Goal: Obtain resource: Obtain resource

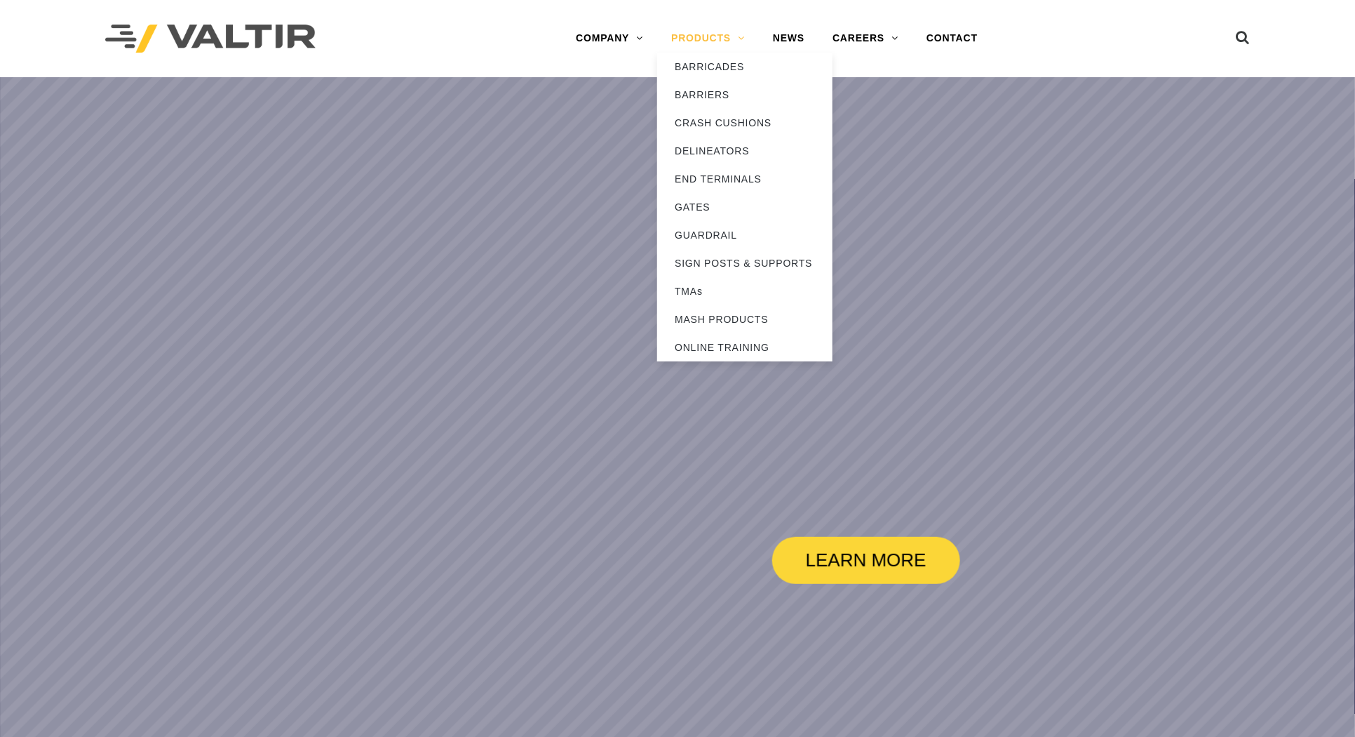
click at [696, 47] on link "PRODUCTS" at bounding box center [708, 39] width 102 height 28
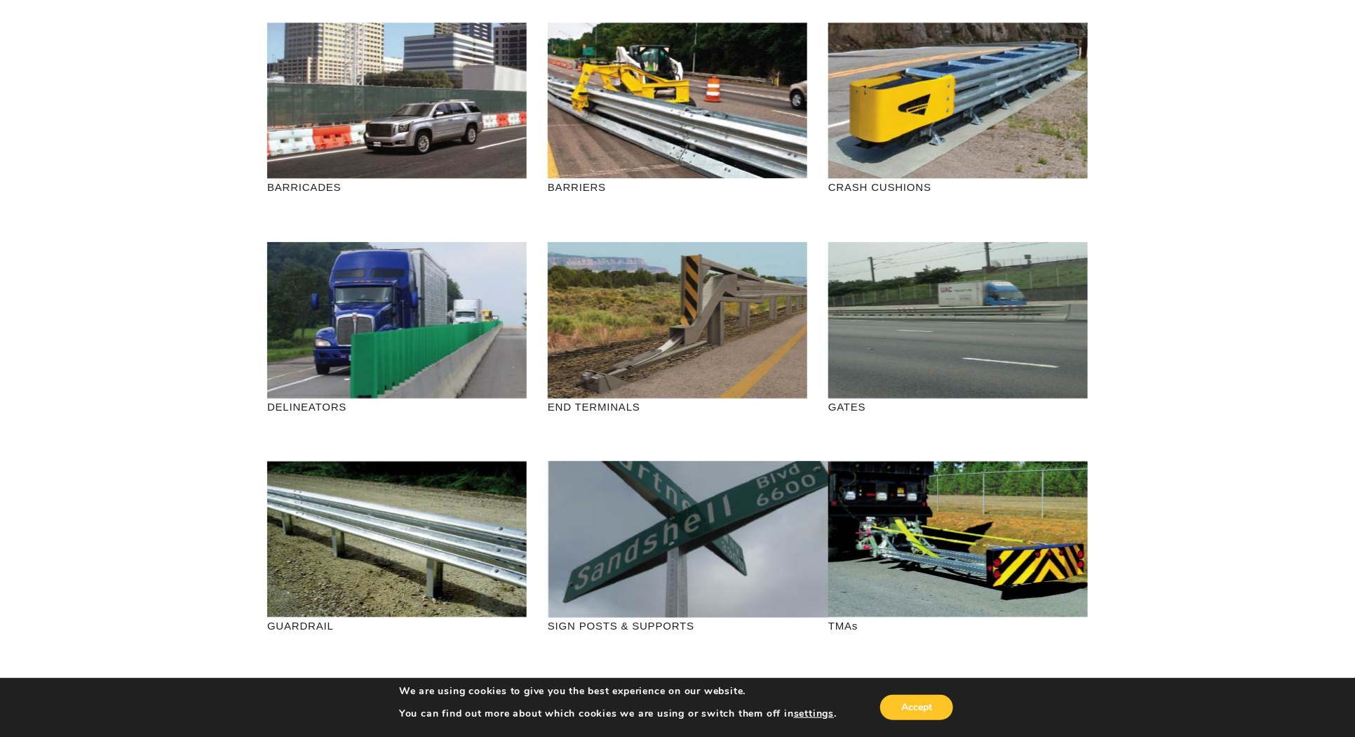
scroll to position [88, 0]
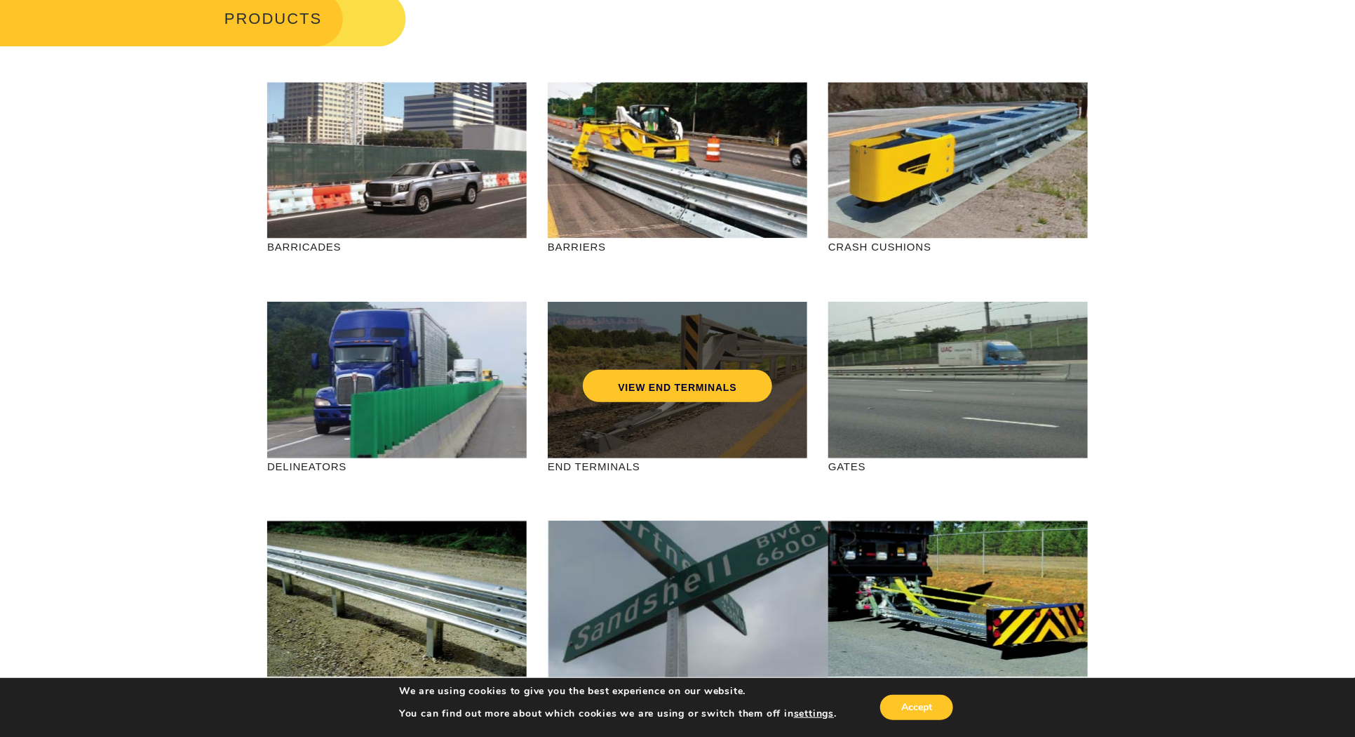
click at [638, 344] on div "VIEW END TERMINALS" at bounding box center [677, 356] width 203 height 46
click at [652, 370] on link "VIEW END TERMINALS" at bounding box center [677, 386] width 189 height 32
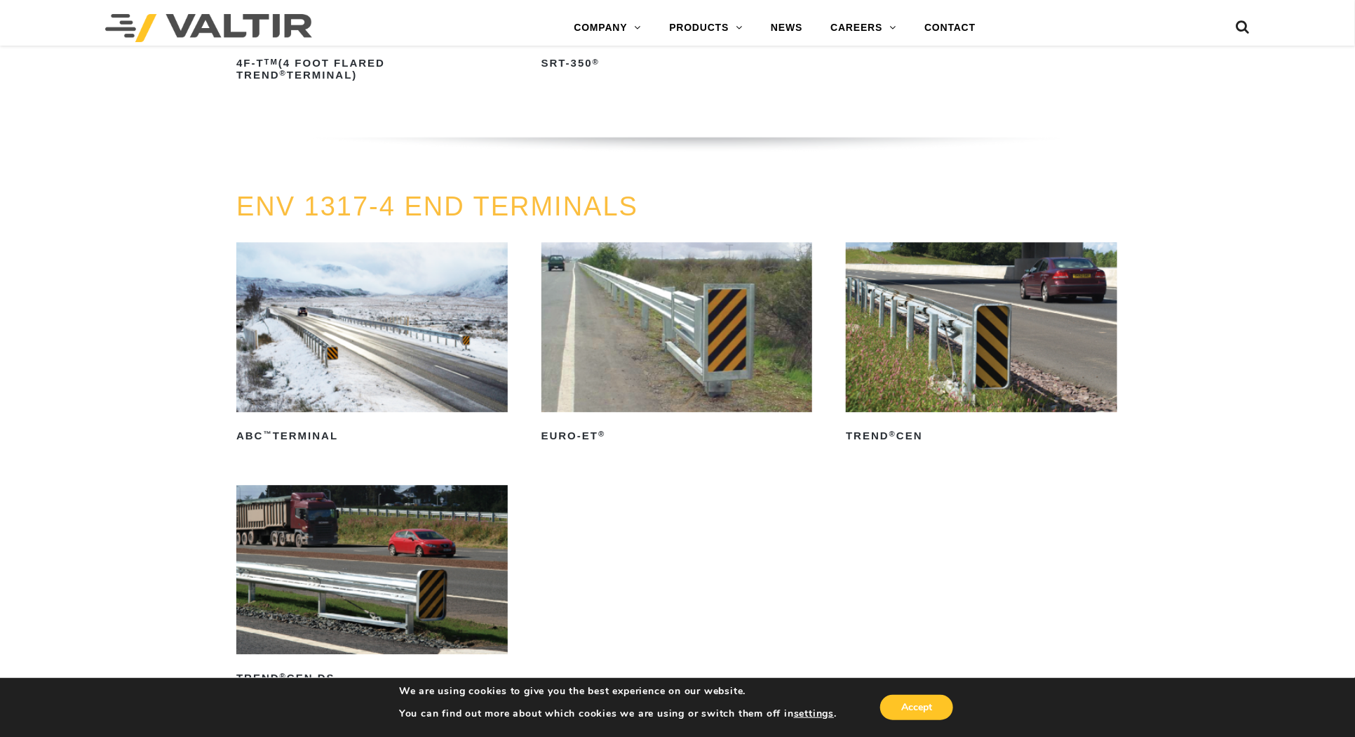
scroll to position [1754, 0]
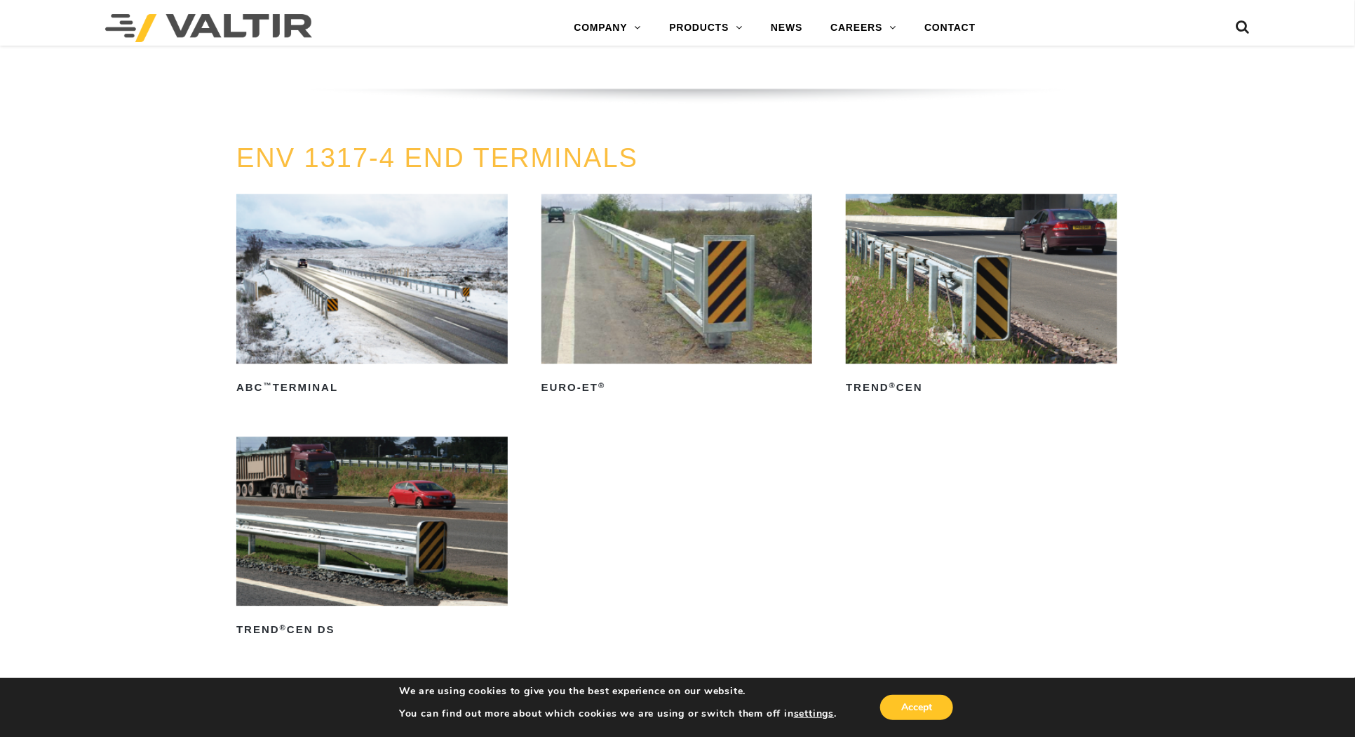
click at [706, 313] on img at bounding box center [678, 279] width 272 height 170
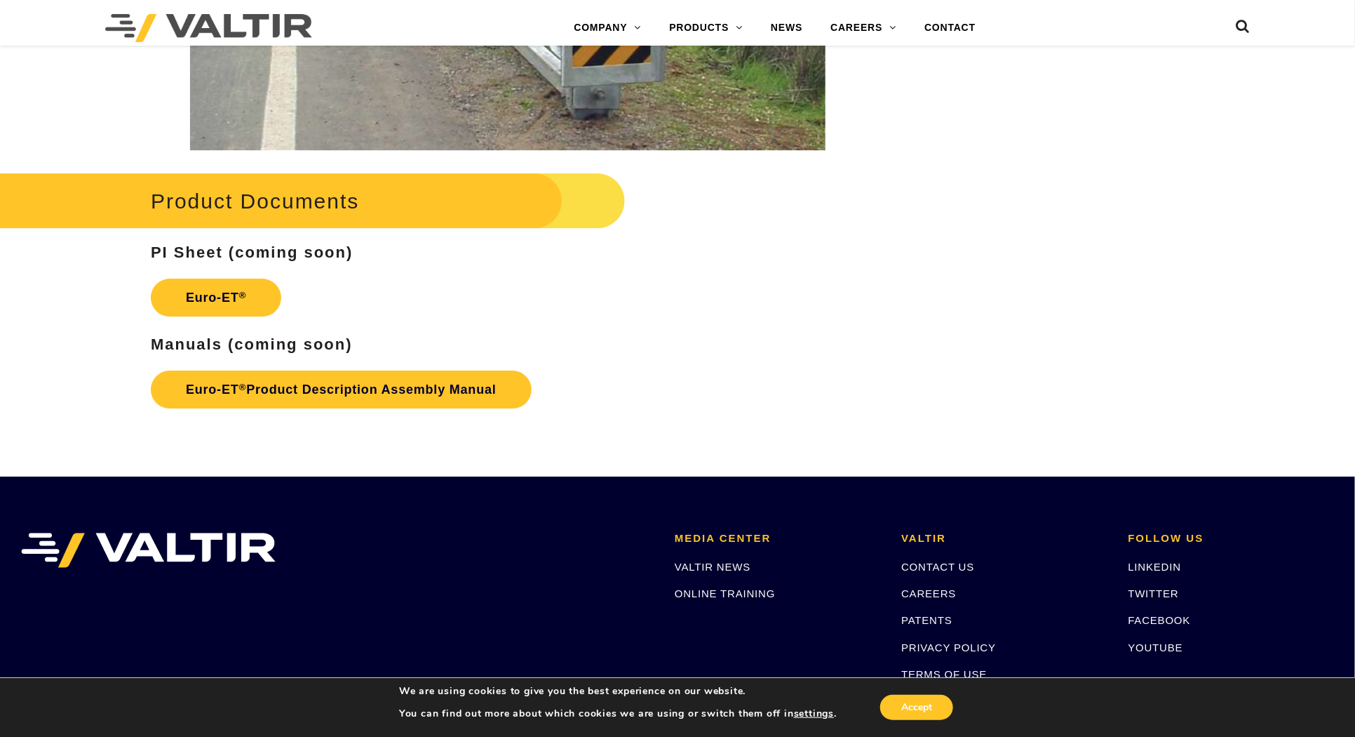
scroll to position [2192, 0]
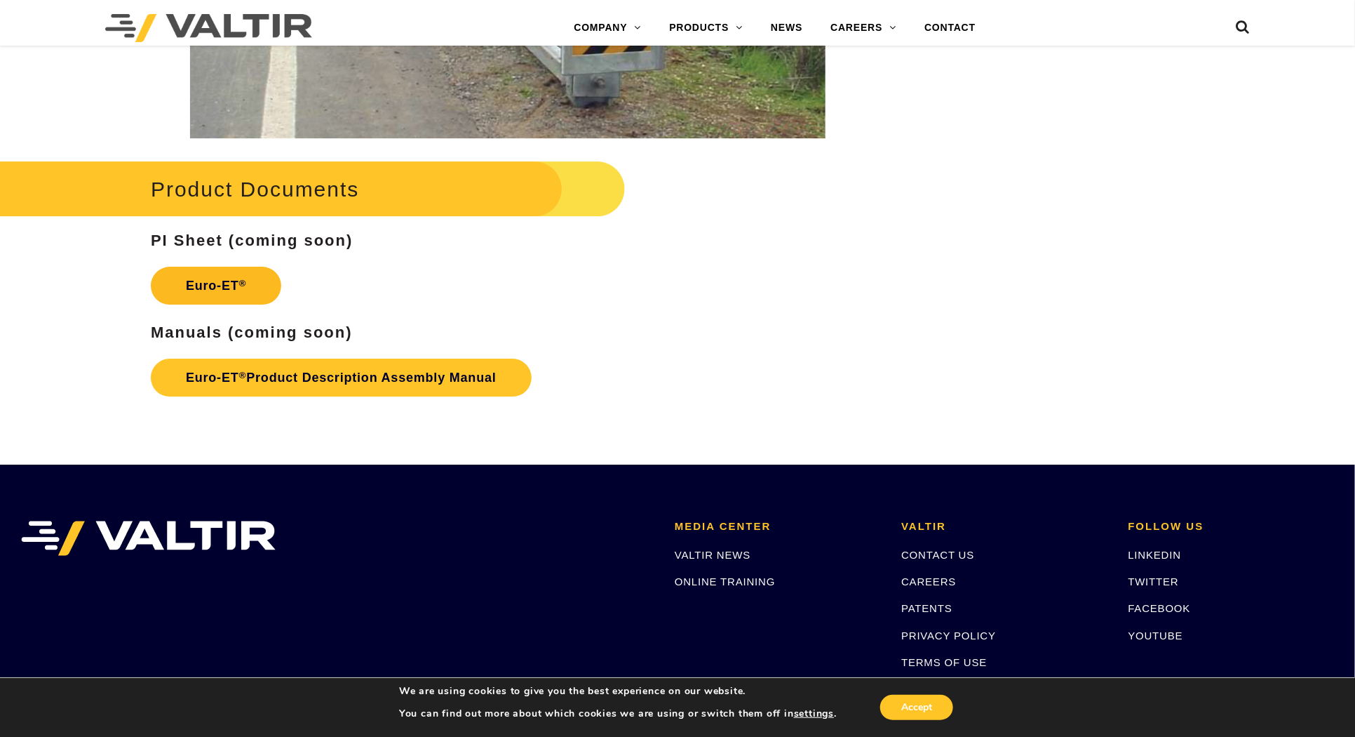
click at [226, 279] on link "Euro-ET ®" at bounding box center [216, 286] width 130 height 38
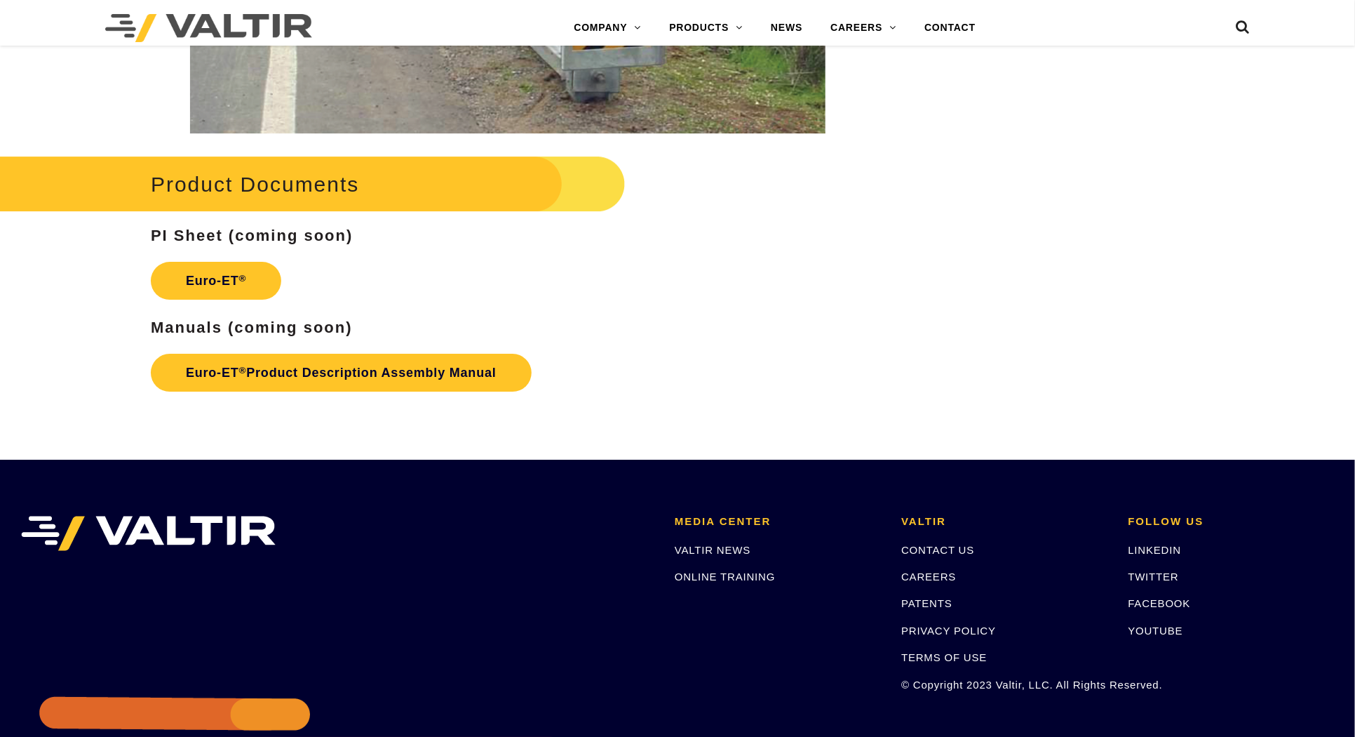
scroll to position [2192, 0]
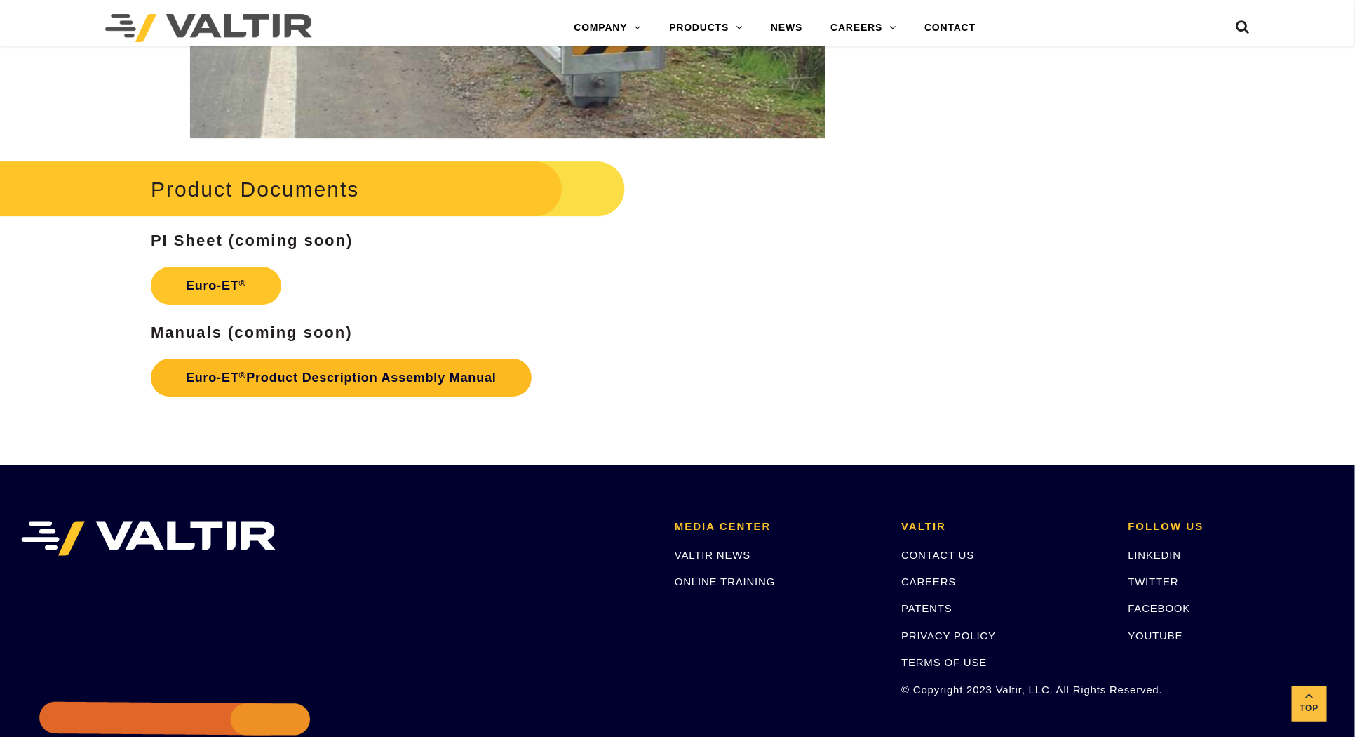
click at [399, 375] on link "Euro-ET ® Product Description Assembly Manual" at bounding box center [341, 378] width 381 height 38
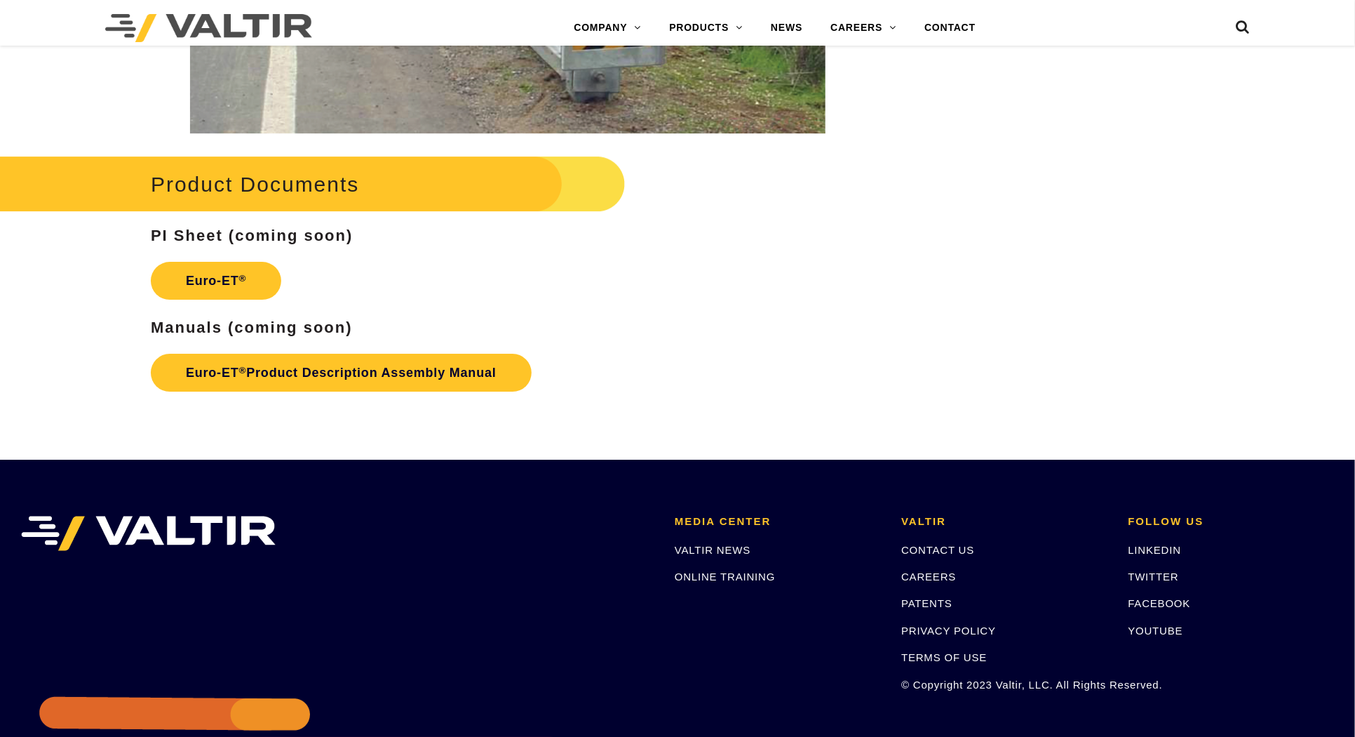
scroll to position [2192, 0]
